Goal: Task Accomplishment & Management: Use online tool/utility

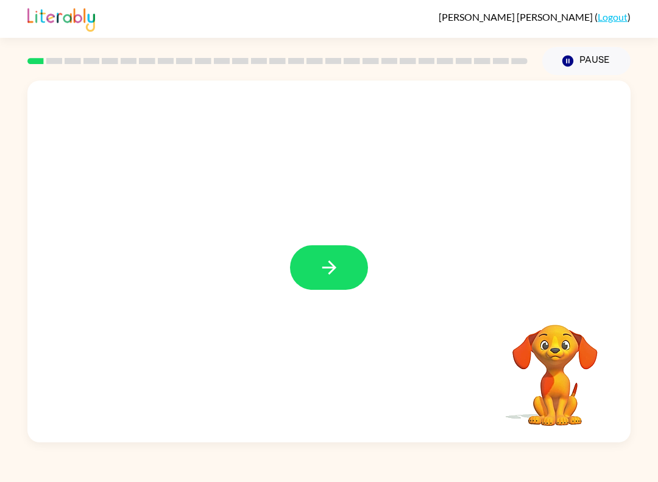
click at [336, 265] on icon "button" at bounding box center [329, 267] width 21 height 21
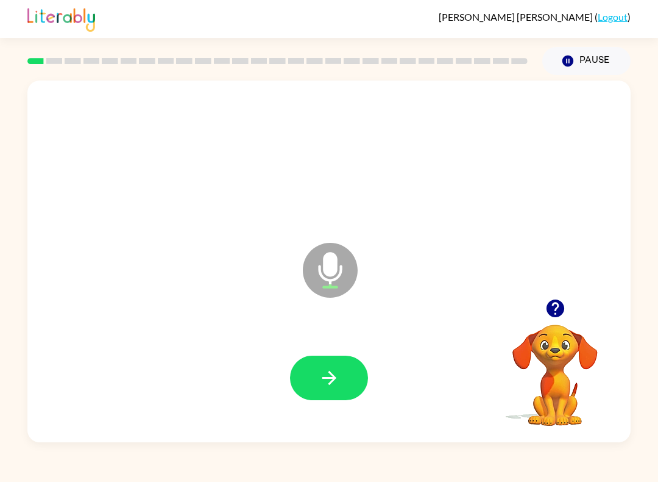
click at [324, 377] on icon "button" at bounding box center [329, 377] width 21 height 21
click at [321, 380] on icon "button" at bounding box center [329, 377] width 21 height 21
click at [319, 374] on icon "button" at bounding box center [329, 377] width 21 height 21
click at [320, 357] on button "button" at bounding box center [329, 377] width 78 height 45
click at [331, 375] on icon "button" at bounding box center [329, 378] width 14 height 14
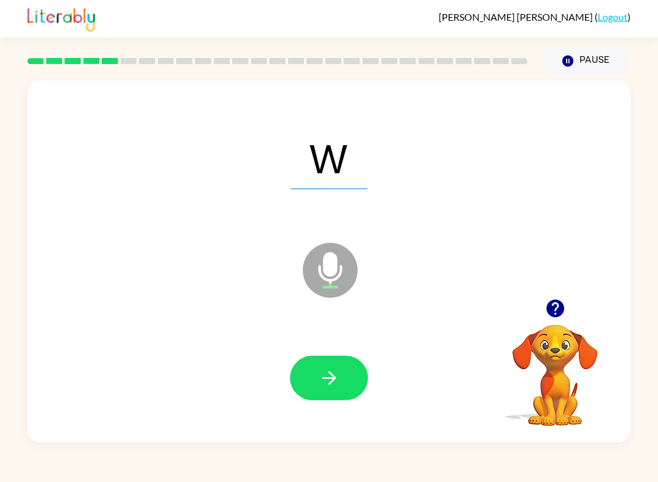
click at [337, 394] on button "button" at bounding box center [329, 377] width 78 height 45
click at [609, 62] on button "Pause Pause" at bounding box center [587, 61] width 88 height 28
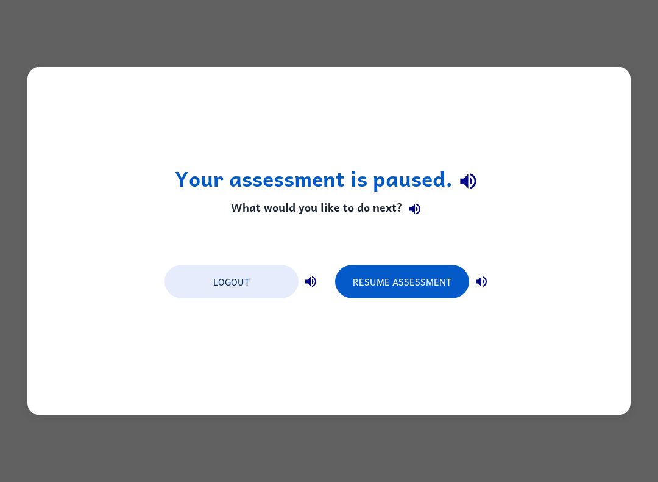
click at [431, 283] on button "Resume Assessment" at bounding box center [402, 281] width 134 height 33
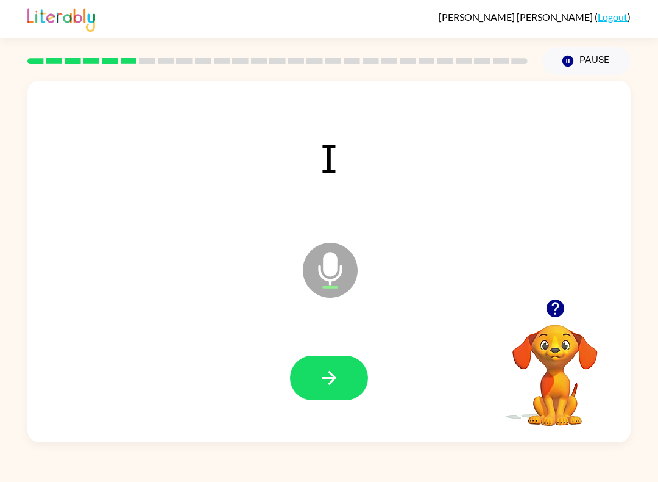
click at [319, 379] on icon "button" at bounding box center [329, 377] width 21 height 21
click at [321, 376] on icon "button" at bounding box center [329, 377] width 21 height 21
click at [319, 377] on icon "button" at bounding box center [329, 377] width 21 height 21
click at [318, 341] on div at bounding box center [329, 378] width 579 height 104
click at [337, 384] on icon "button" at bounding box center [329, 377] width 21 height 21
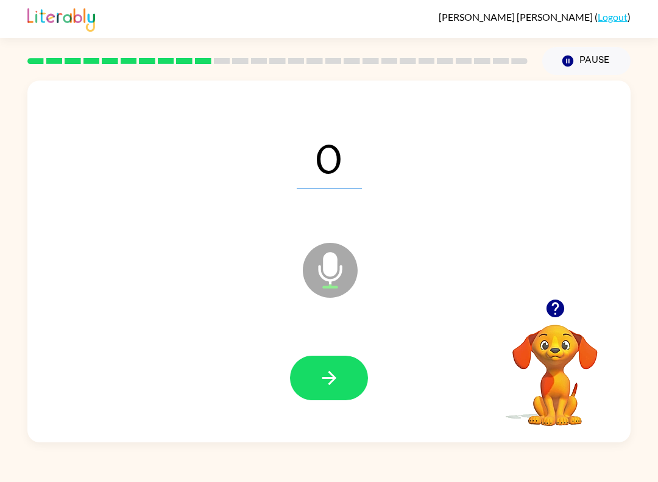
click at [326, 368] on icon "button" at bounding box center [329, 377] width 21 height 21
click at [321, 368] on icon "button" at bounding box center [329, 377] width 21 height 21
click at [308, 386] on button "button" at bounding box center [329, 377] width 78 height 45
click at [318, 383] on button "button" at bounding box center [329, 377] width 78 height 45
click at [577, 82] on div "Y Microphone The Microphone is here when it is your turn to talk" at bounding box center [329, 260] width 604 height 361
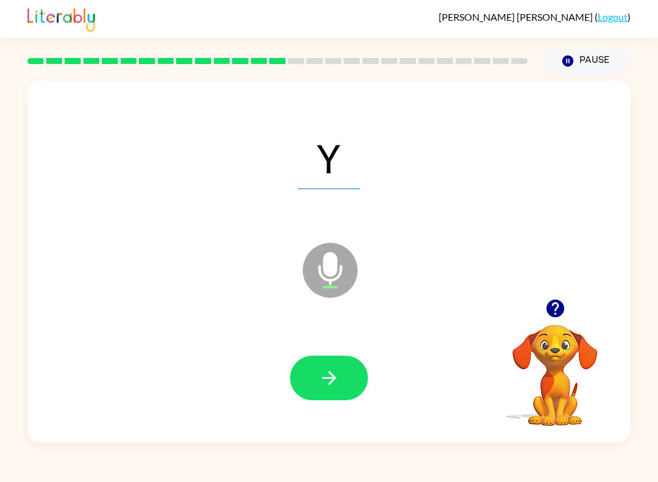
click at [603, 66] on button "Pause Pause" at bounding box center [587, 61] width 88 height 28
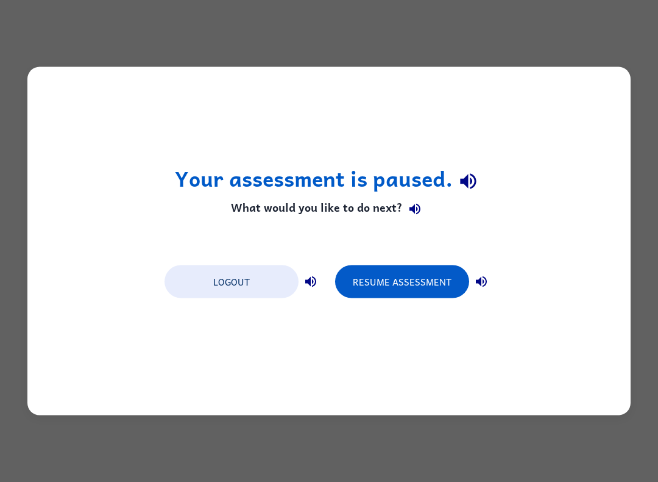
click at [397, 277] on button "Resume Assessment" at bounding box center [402, 281] width 134 height 33
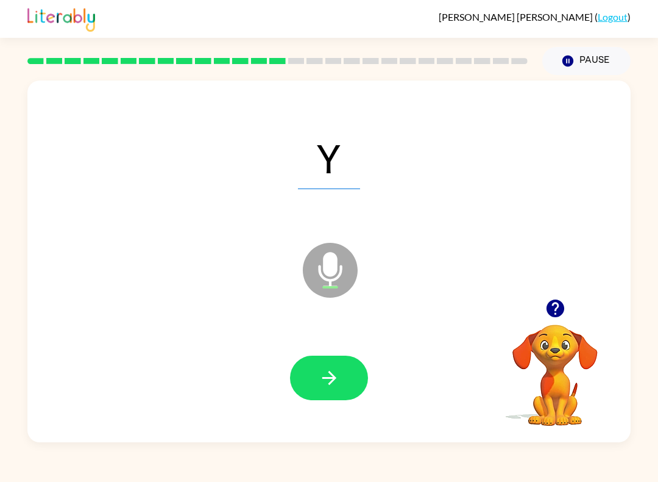
click at [317, 378] on button "button" at bounding box center [329, 377] width 78 height 45
click at [318, 378] on button "button" at bounding box center [329, 377] width 78 height 45
click at [332, 389] on button "button" at bounding box center [329, 377] width 78 height 45
click at [337, 374] on icon "button" at bounding box center [329, 377] width 21 height 21
click at [312, 361] on button "button" at bounding box center [329, 377] width 78 height 45
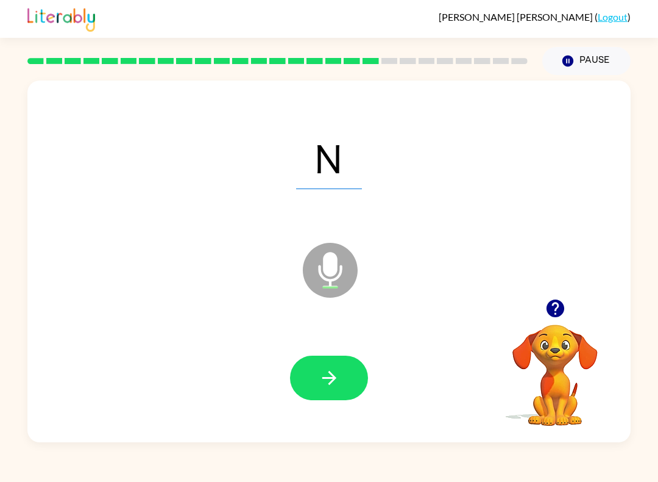
click at [332, 369] on icon "button" at bounding box center [329, 377] width 21 height 21
click at [336, 379] on icon "button" at bounding box center [329, 377] width 21 height 21
click at [323, 395] on button "button" at bounding box center [329, 377] width 78 height 45
click at [306, 381] on button "button" at bounding box center [329, 377] width 78 height 45
click at [324, 364] on button "button" at bounding box center [329, 377] width 78 height 45
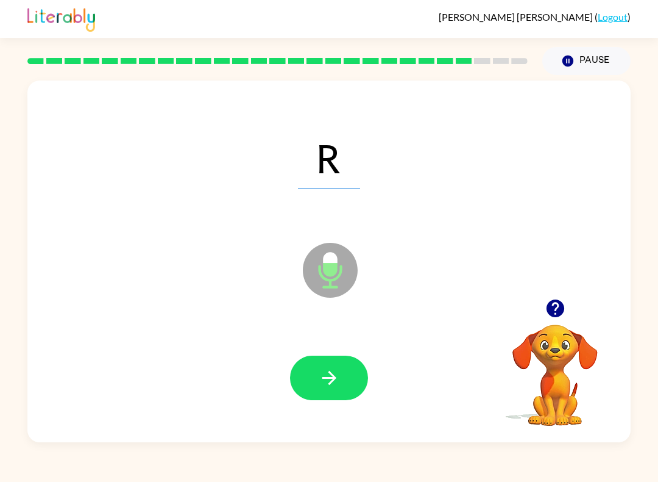
click at [330, 369] on icon "button" at bounding box center [329, 377] width 21 height 21
click at [324, 382] on icon "button" at bounding box center [329, 377] width 21 height 21
click at [322, 382] on icon "button" at bounding box center [329, 377] width 21 height 21
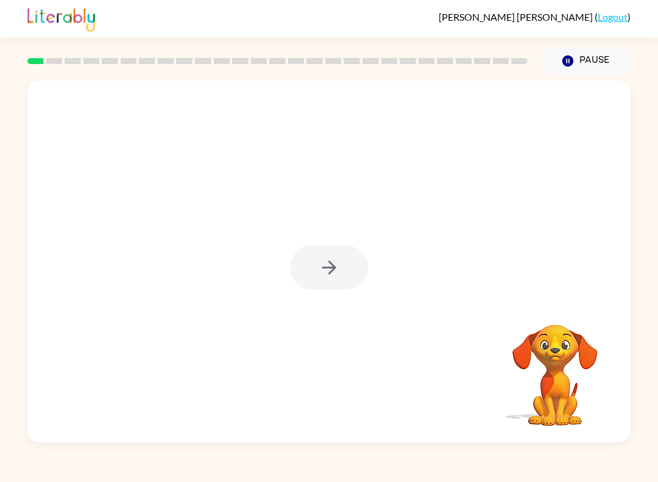
click at [321, 270] on div at bounding box center [329, 267] width 78 height 45
click at [320, 266] on icon "button" at bounding box center [329, 267] width 21 height 21
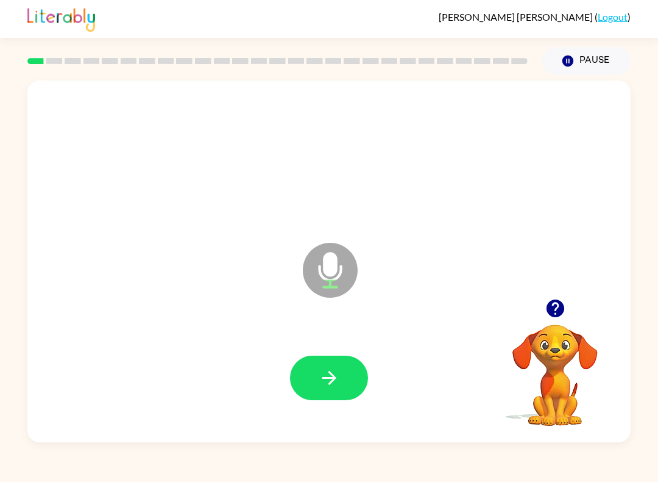
click at [327, 366] on button "button" at bounding box center [329, 377] width 78 height 45
click at [324, 366] on button "button" at bounding box center [329, 377] width 78 height 45
click at [310, 368] on button "button" at bounding box center [329, 377] width 78 height 45
click at [337, 371] on icon "button" at bounding box center [329, 377] width 21 height 21
click at [315, 399] on button "button" at bounding box center [329, 377] width 78 height 45
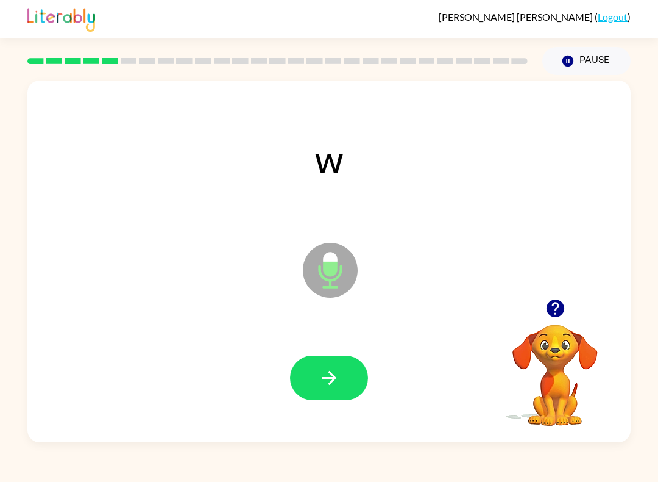
click at [332, 382] on icon "button" at bounding box center [329, 378] width 14 height 14
click at [315, 371] on button "button" at bounding box center [329, 377] width 78 height 45
click at [327, 360] on button "button" at bounding box center [329, 377] width 78 height 45
click at [330, 380] on icon "button" at bounding box center [329, 377] width 21 height 21
click at [338, 393] on button "button" at bounding box center [329, 377] width 78 height 45
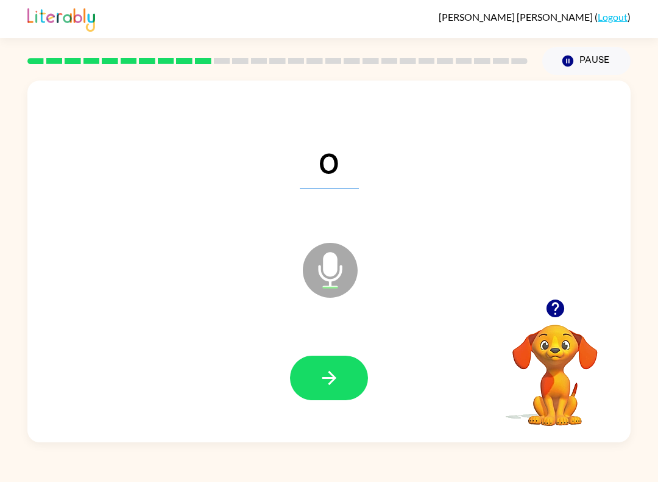
click at [345, 385] on button "button" at bounding box center [329, 377] width 78 height 45
click at [340, 372] on button "button" at bounding box center [329, 377] width 78 height 45
click at [323, 376] on icon "button" at bounding box center [329, 377] width 21 height 21
click at [322, 376] on icon "button" at bounding box center [329, 377] width 21 height 21
click at [308, 366] on button "button" at bounding box center [329, 377] width 78 height 45
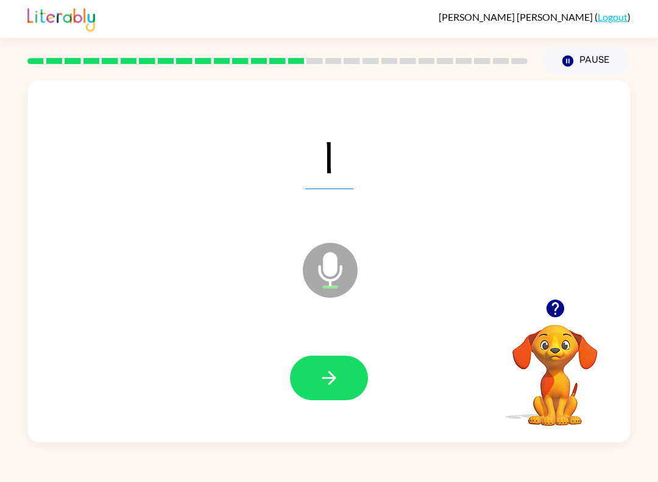
click at [330, 366] on button "button" at bounding box center [329, 377] width 78 height 45
click at [338, 385] on icon "button" at bounding box center [329, 377] width 21 height 21
click at [315, 386] on button "button" at bounding box center [329, 377] width 78 height 45
click at [320, 378] on icon "button" at bounding box center [329, 377] width 21 height 21
click at [316, 377] on button "button" at bounding box center [329, 377] width 78 height 45
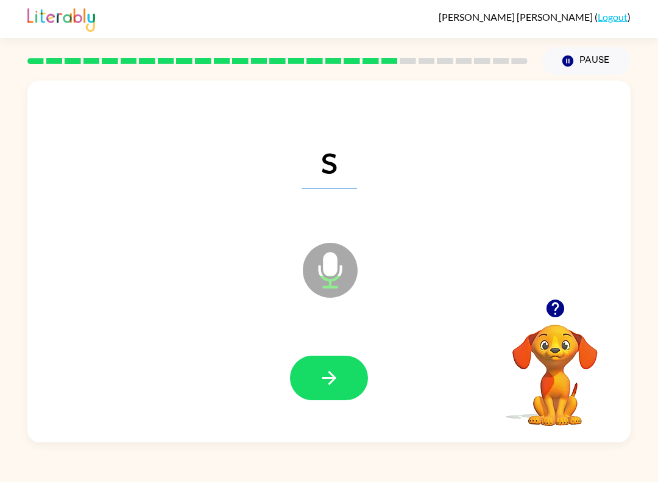
click at [329, 393] on button "button" at bounding box center [329, 377] width 78 height 45
click at [332, 379] on icon "button" at bounding box center [329, 378] width 14 height 14
click at [315, 371] on button "button" at bounding box center [329, 377] width 78 height 45
click at [328, 382] on icon "button" at bounding box center [329, 377] width 21 height 21
click at [314, 375] on button "button" at bounding box center [329, 377] width 78 height 45
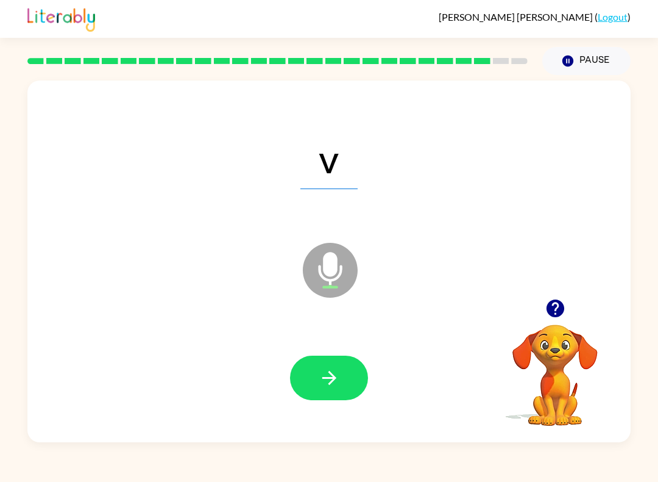
click at [332, 381] on icon "button" at bounding box center [329, 378] width 14 height 14
click at [316, 368] on button "button" at bounding box center [329, 377] width 78 height 45
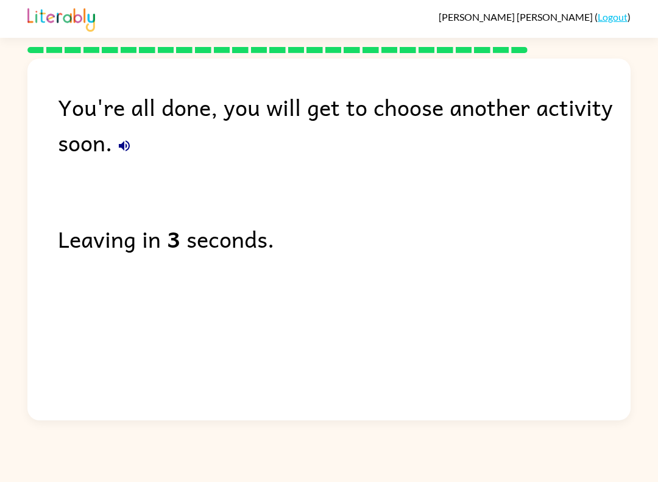
click at [613, 23] on link "Logout" at bounding box center [613, 17] width 30 height 12
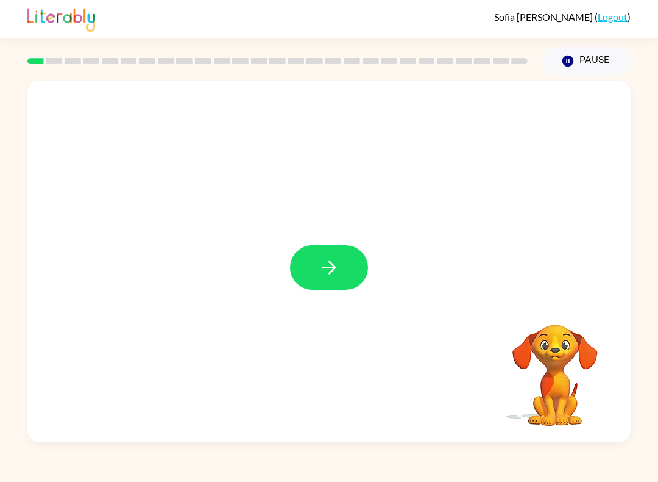
click at [332, 266] on icon "button" at bounding box center [329, 267] width 21 height 21
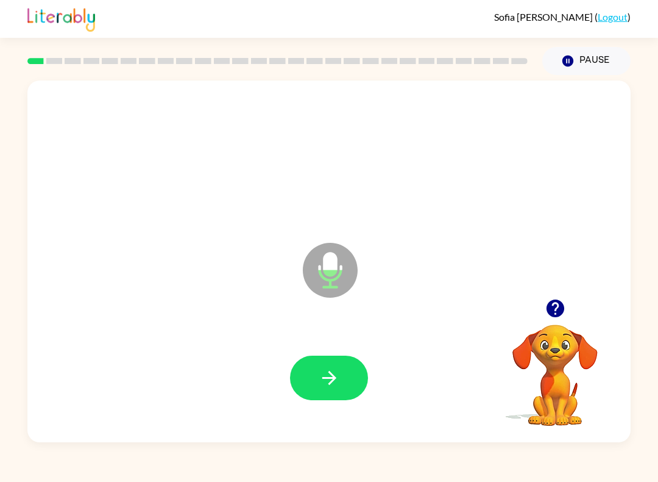
click at [355, 354] on div at bounding box center [329, 378] width 579 height 104
click at [321, 365] on button "button" at bounding box center [329, 377] width 78 height 45
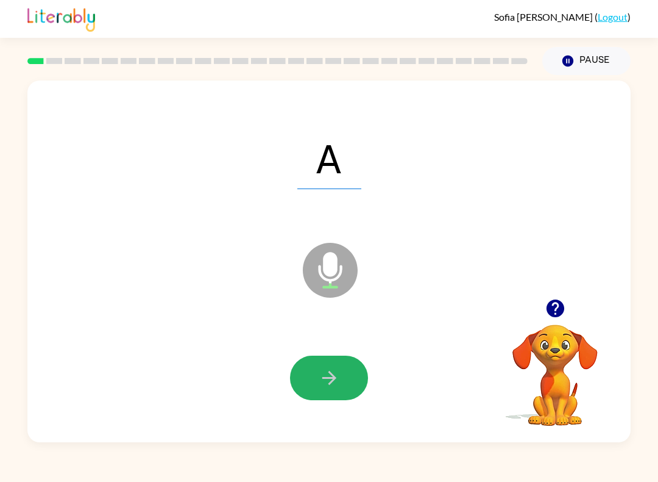
click at [341, 378] on button "button" at bounding box center [329, 377] width 78 height 45
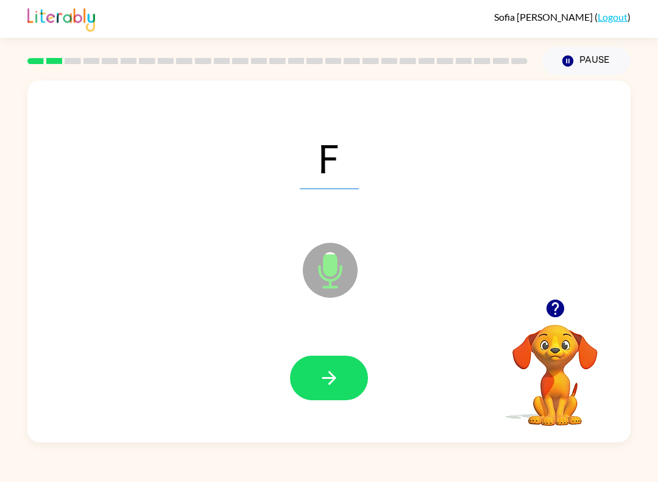
click at [348, 369] on button "button" at bounding box center [329, 377] width 78 height 45
click at [335, 381] on icon "button" at bounding box center [329, 377] width 21 height 21
click at [331, 390] on button "button" at bounding box center [329, 377] width 78 height 45
click at [317, 384] on button "button" at bounding box center [329, 377] width 78 height 45
click at [313, 382] on button "button" at bounding box center [329, 377] width 78 height 45
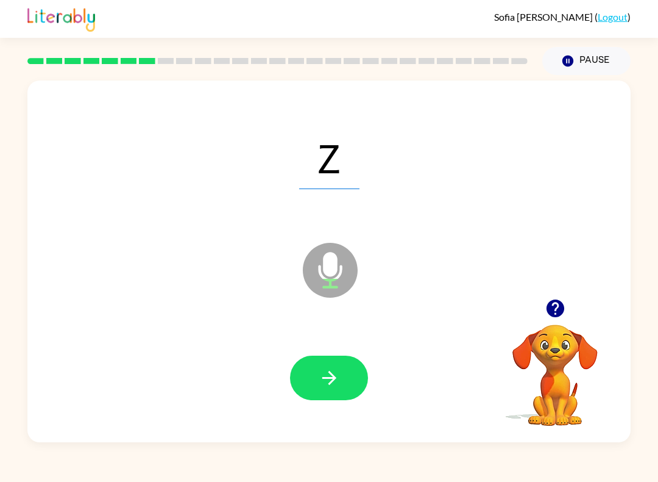
click at [315, 353] on div at bounding box center [329, 378] width 579 height 104
click at [326, 383] on icon "button" at bounding box center [329, 377] width 21 height 21
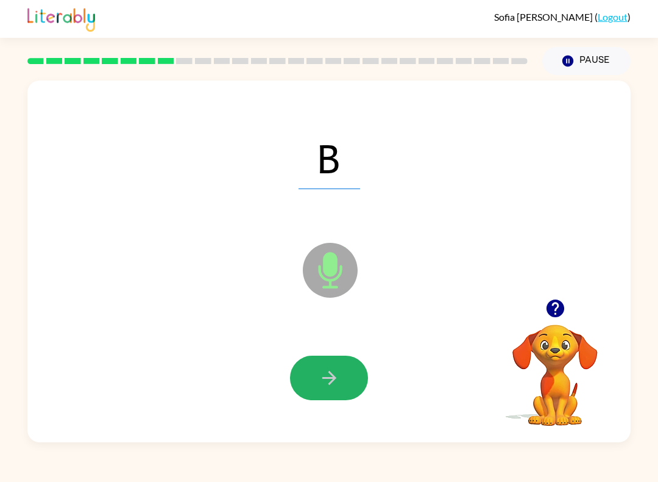
click at [335, 391] on button "button" at bounding box center [329, 377] width 78 height 45
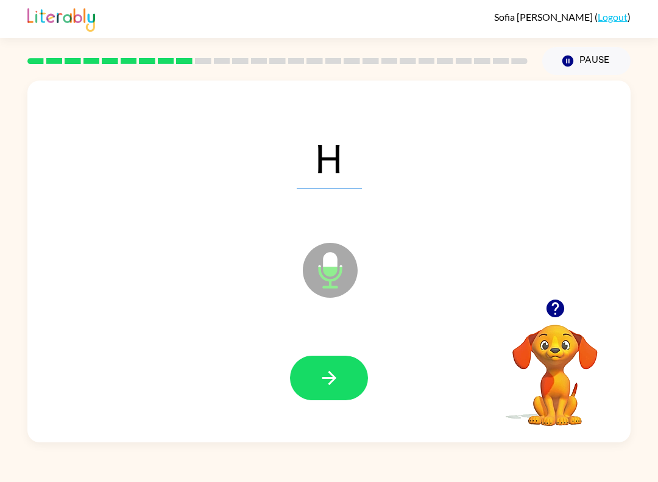
click at [332, 376] on icon "button" at bounding box center [329, 378] width 14 height 14
click at [348, 353] on div at bounding box center [329, 378] width 579 height 104
click at [316, 400] on button "button" at bounding box center [329, 377] width 78 height 45
click at [597, 48] on button "Pause Pause" at bounding box center [587, 61] width 88 height 28
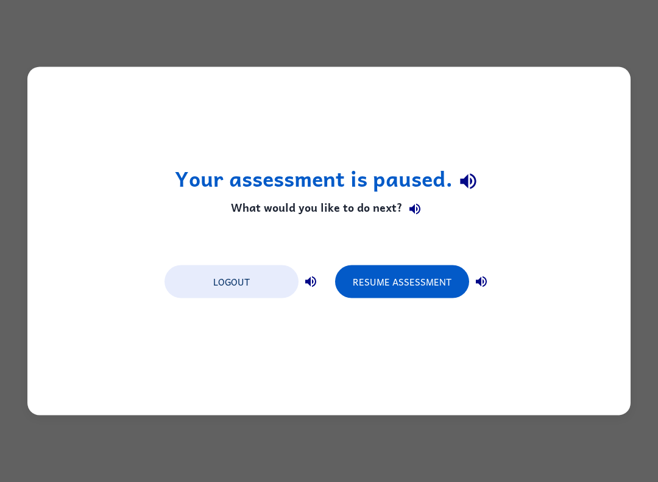
click at [432, 298] on button "Resume Assessment" at bounding box center [402, 281] width 134 height 33
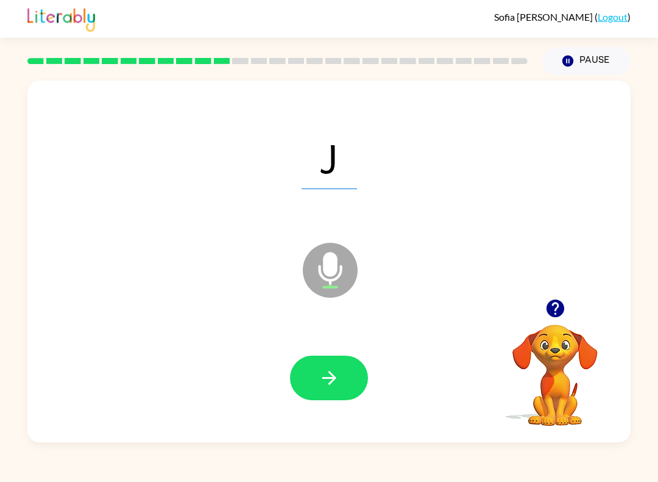
click at [345, 363] on button "button" at bounding box center [329, 377] width 78 height 45
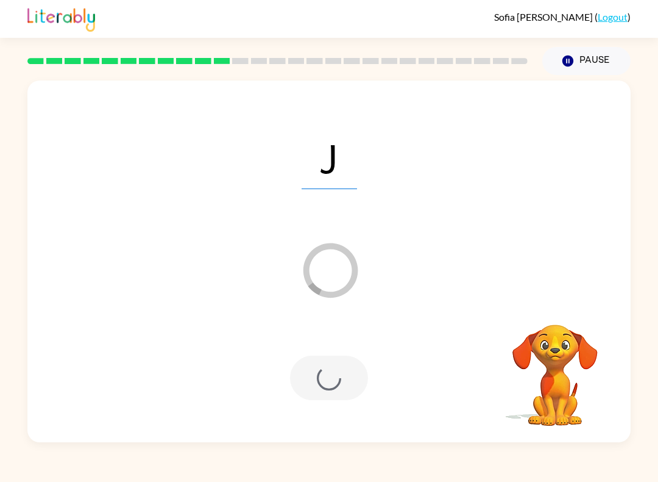
click at [583, 59] on button "Pause Pause" at bounding box center [587, 61] width 88 height 28
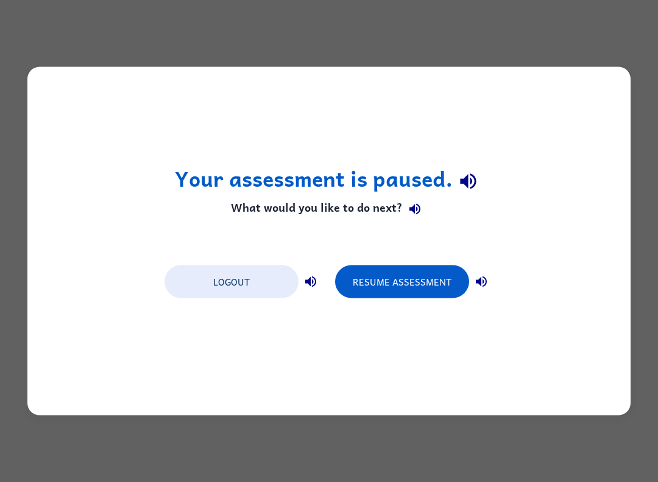
click at [388, 283] on button "Resume Assessment" at bounding box center [402, 281] width 134 height 33
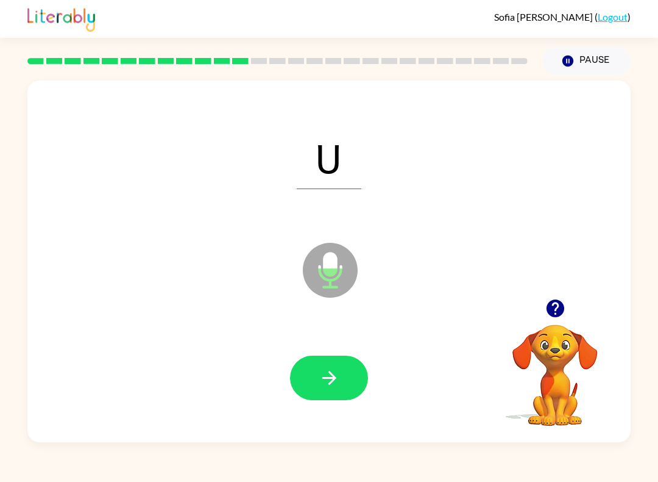
click at [326, 369] on icon "button" at bounding box center [329, 377] width 21 height 21
click at [332, 365] on button "button" at bounding box center [329, 377] width 78 height 45
click at [331, 365] on button "button" at bounding box center [329, 377] width 78 height 45
click at [333, 348] on div at bounding box center [329, 378] width 579 height 104
click at [332, 348] on div at bounding box center [329, 378] width 579 height 104
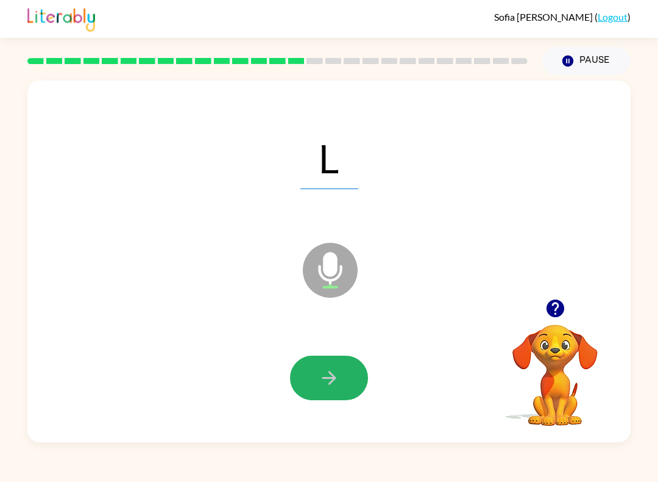
click at [342, 375] on button "button" at bounding box center [329, 377] width 78 height 45
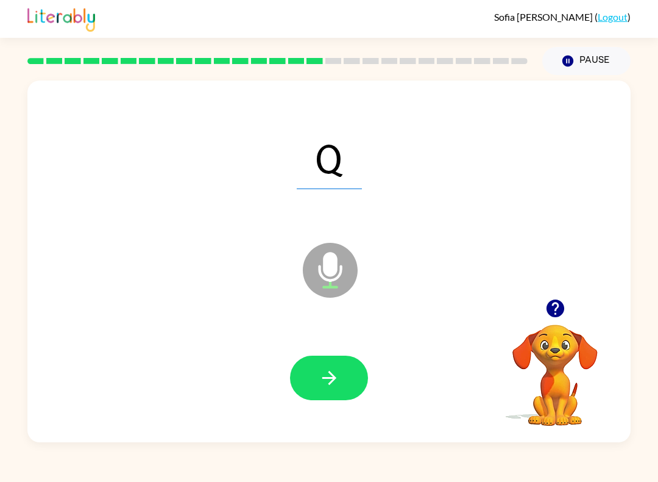
click at [313, 378] on button "button" at bounding box center [329, 377] width 78 height 45
click at [324, 382] on icon "button" at bounding box center [329, 377] width 21 height 21
click at [302, 378] on button "button" at bounding box center [329, 377] width 78 height 45
click at [323, 367] on button "button" at bounding box center [329, 377] width 78 height 45
click at [322, 386] on icon "button" at bounding box center [329, 377] width 21 height 21
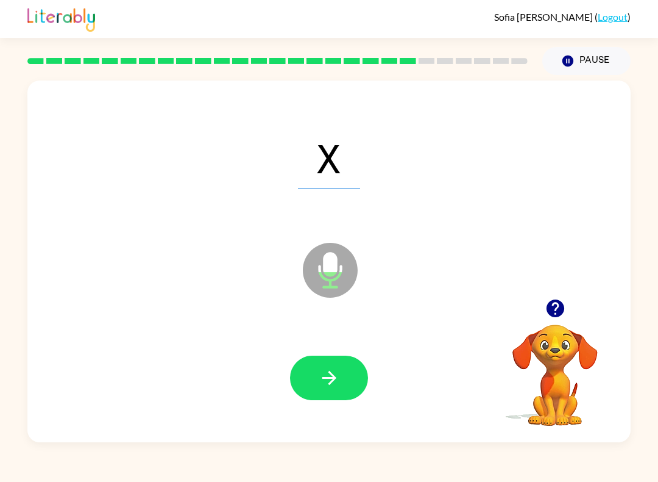
click at [323, 372] on icon "button" at bounding box center [329, 377] width 21 height 21
click at [282, 398] on div at bounding box center [329, 378] width 579 height 104
click at [317, 363] on button "button" at bounding box center [329, 377] width 78 height 45
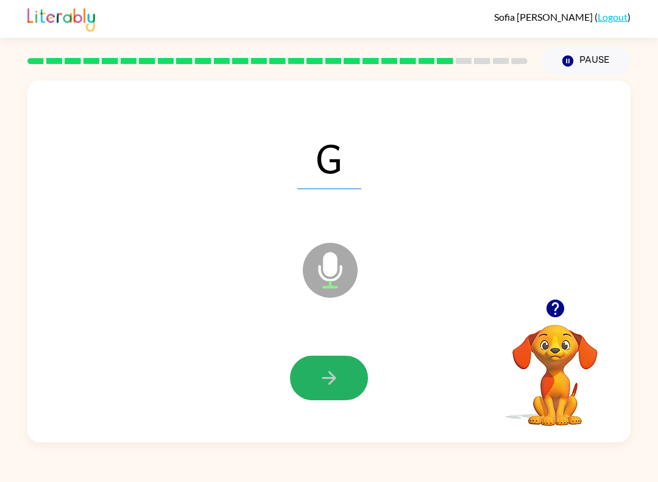
click at [296, 374] on button "button" at bounding box center [329, 377] width 78 height 45
click at [330, 368] on icon "button" at bounding box center [329, 377] width 21 height 21
click at [320, 367] on button "button" at bounding box center [329, 377] width 78 height 45
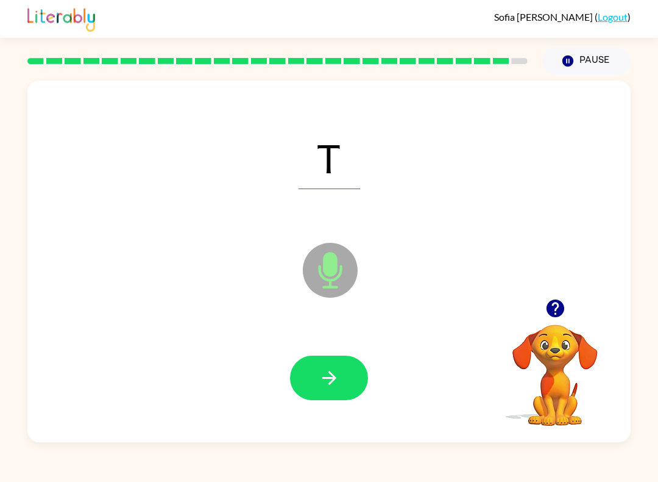
click at [311, 351] on div at bounding box center [329, 378] width 579 height 104
click at [333, 372] on icon "button" at bounding box center [329, 377] width 21 height 21
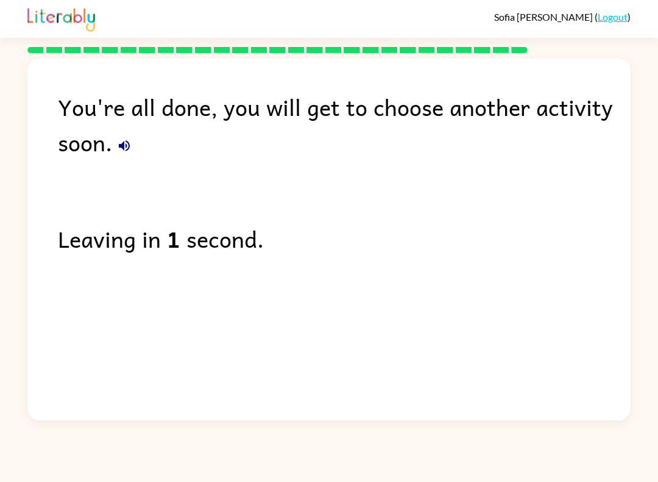
click at [616, 20] on link "Logout" at bounding box center [613, 17] width 30 height 12
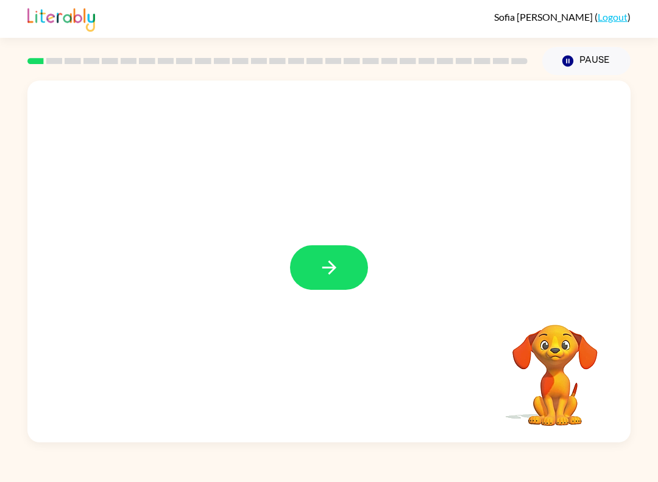
click at [315, 274] on button "button" at bounding box center [329, 267] width 78 height 45
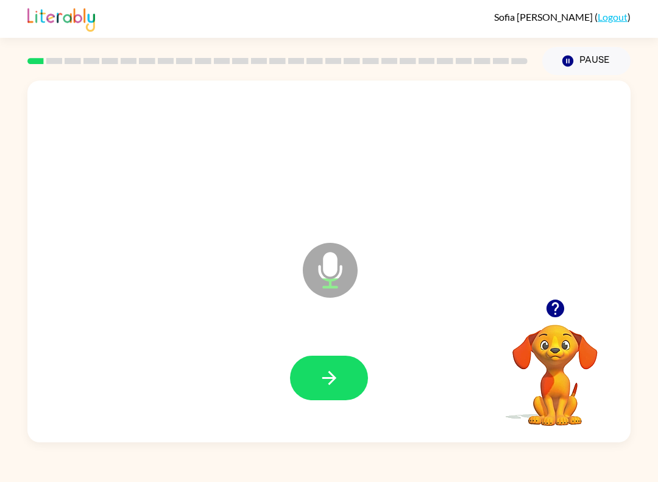
click at [337, 365] on button "button" at bounding box center [329, 377] width 78 height 45
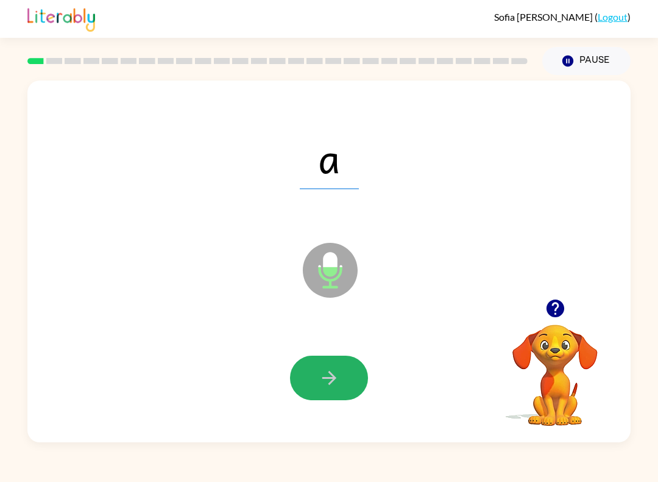
click at [327, 358] on button "button" at bounding box center [329, 377] width 78 height 45
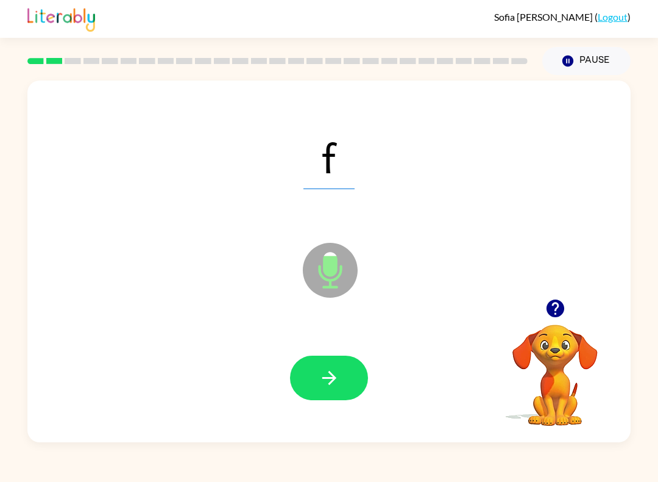
click at [327, 369] on icon "button" at bounding box center [329, 377] width 21 height 21
click at [340, 374] on button "button" at bounding box center [329, 377] width 78 height 45
click at [344, 357] on button "button" at bounding box center [329, 377] width 78 height 45
click at [344, 369] on button "button" at bounding box center [329, 377] width 78 height 45
click at [336, 376] on icon "button" at bounding box center [329, 377] width 21 height 21
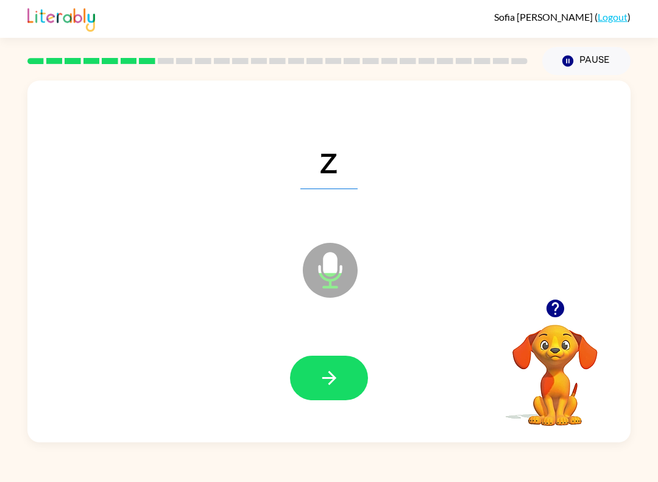
click at [322, 368] on icon "button" at bounding box center [329, 377] width 21 height 21
click at [314, 362] on button "button" at bounding box center [329, 377] width 78 height 45
click at [341, 376] on button "button" at bounding box center [329, 377] width 78 height 45
click at [333, 396] on button "button" at bounding box center [329, 377] width 78 height 45
click at [344, 377] on button "button" at bounding box center [329, 377] width 78 height 45
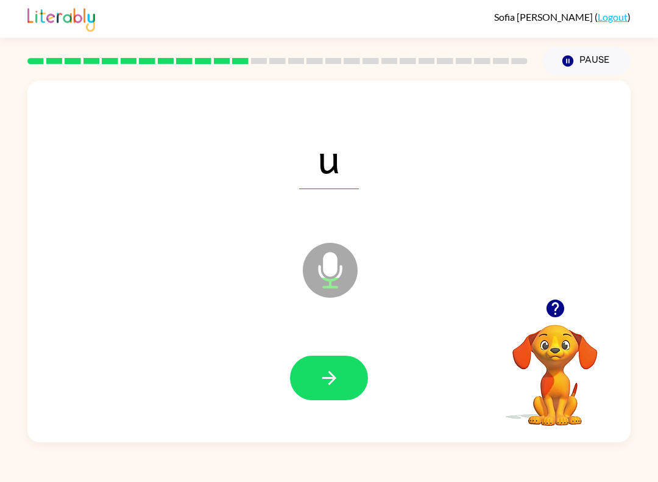
click at [340, 370] on button "button" at bounding box center [329, 377] width 78 height 45
click at [333, 374] on icon "button" at bounding box center [329, 377] width 21 height 21
click at [341, 381] on button "button" at bounding box center [329, 377] width 78 height 45
click at [299, 365] on button "button" at bounding box center [329, 377] width 78 height 45
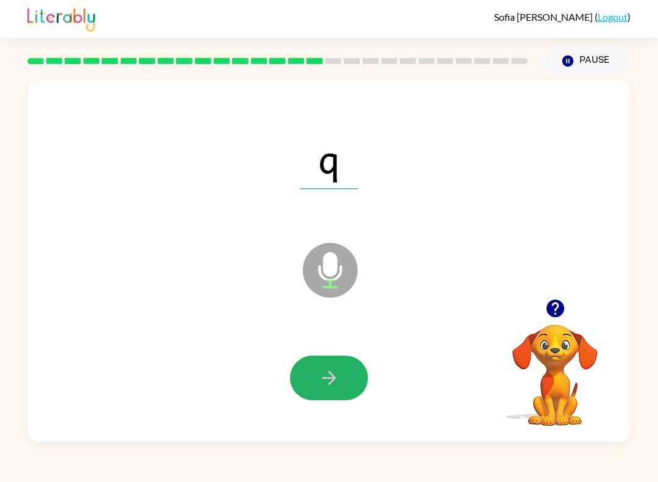
click at [313, 382] on button "button" at bounding box center [329, 377] width 78 height 45
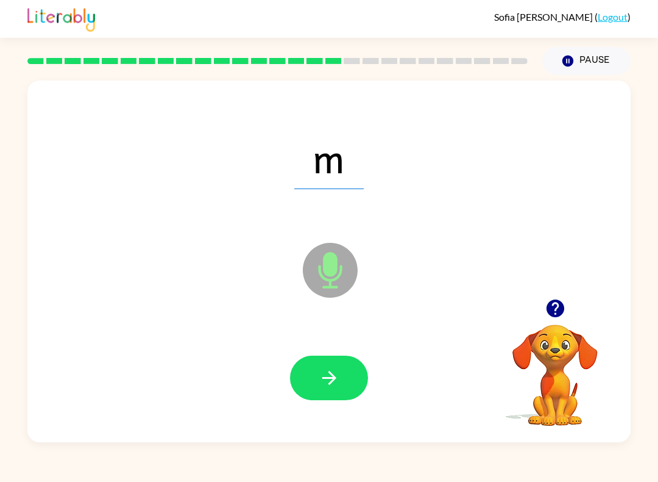
click at [346, 389] on button "button" at bounding box center [329, 377] width 78 height 45
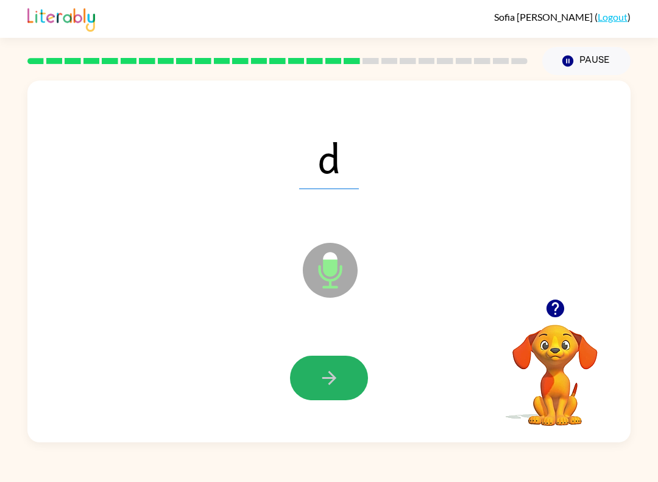
click at [354, 390] on button "button" at bounding box center [329, 377] width 78 height 45
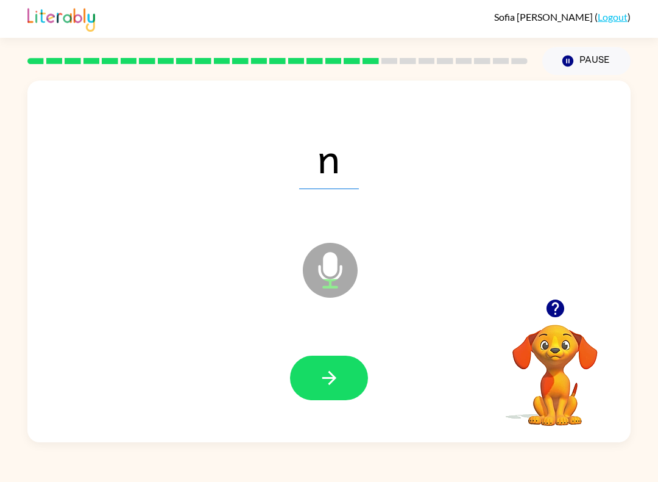
click at [325, 366] on button "button" at bounding box center [329, 377] width 78 height 45
click at [325, 365] on button "button" at bounding box center [329, 377] width 78 height 45
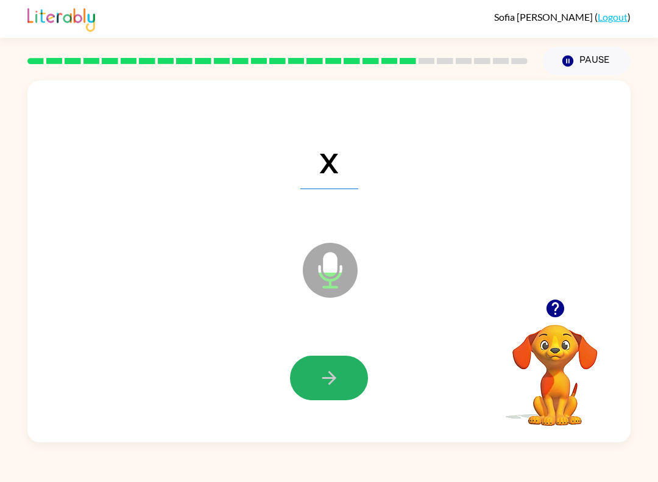
click at [333, 366] on button "button" at bounding box center [329, 377] width 78 height 45
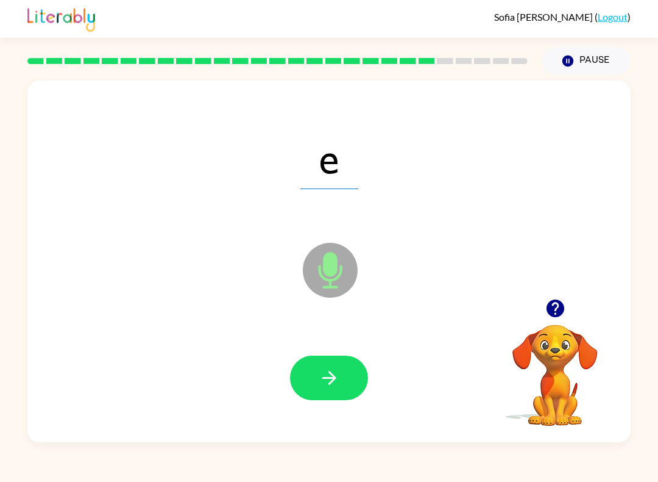
click at [325, 381] on icon "button" at bounding box center [329, 377] width 21 height 21
click at [322, 366] on button "button" at bounding box center [329, 377] width 78 height 45
click at [335, 376] on icon "button" at bounding box center [329, 377] width 21 height 21
click at [311, 369] on button "button" at bounding box center [329, 377] width 78 height 45
click at [313, 386] on button "button" at bounding box center [329, 377] width 78 height 45
